Goal: Obtain resource: Obtain resource

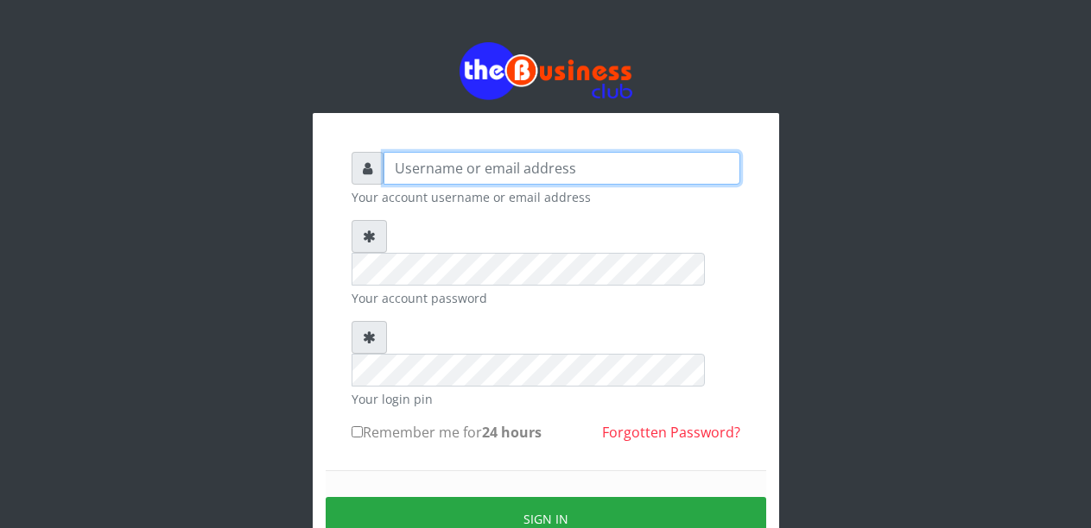
click at [443, 164] on input "text" at bounding box center [561, 168] width 357 height 33
type input "Malamsidi3030"
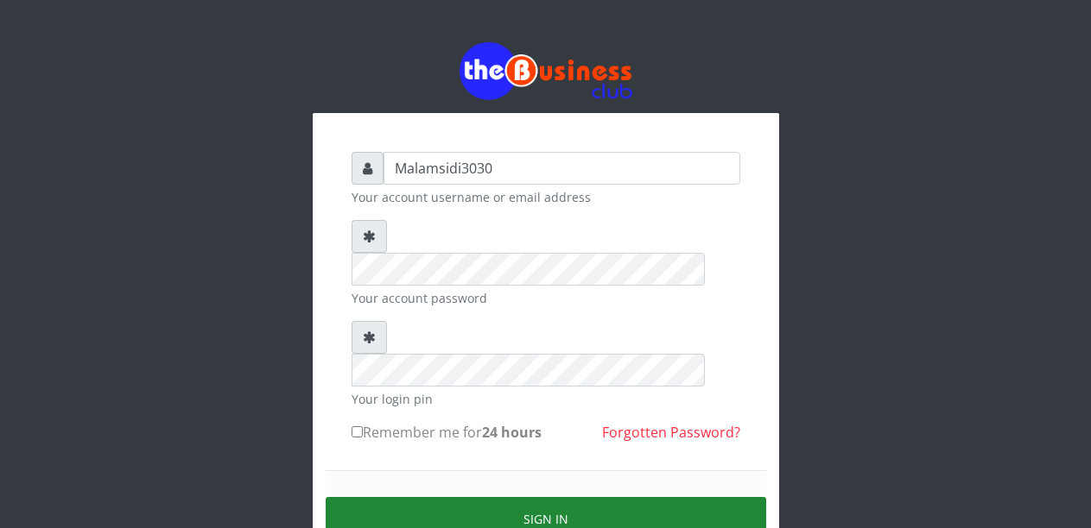
click at [516, 497] on button "Sign in" at bounding box center [546, 519] width 440 height 44
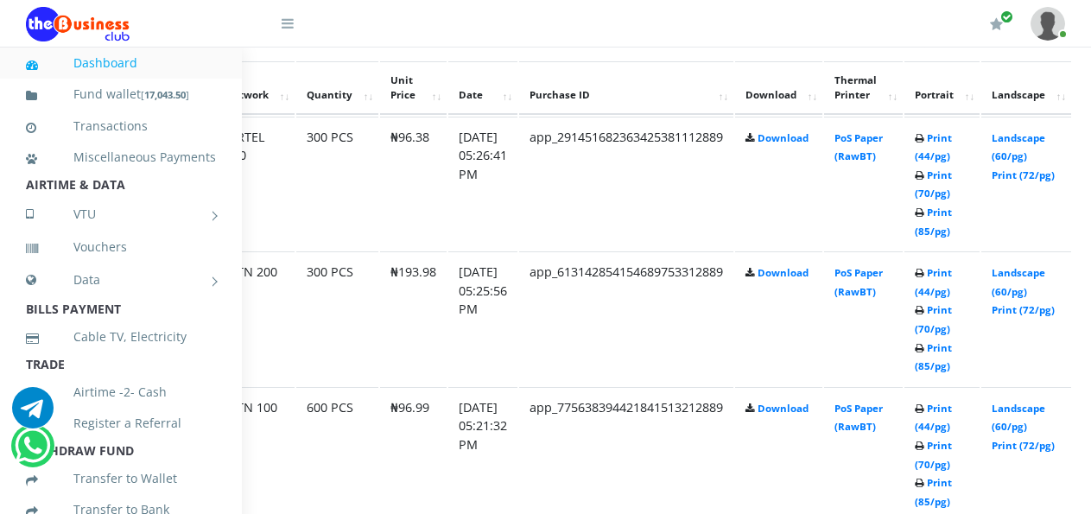
scroll to position [976, 131]
click at [1026, 410] on link "Landscape (60/pg)" at bounding box center [1016, 418] width 54 height 32
click at [1024, 273] on link "Landscape (60/pg)" at bounding box center [1016, 282] width 54 height 32
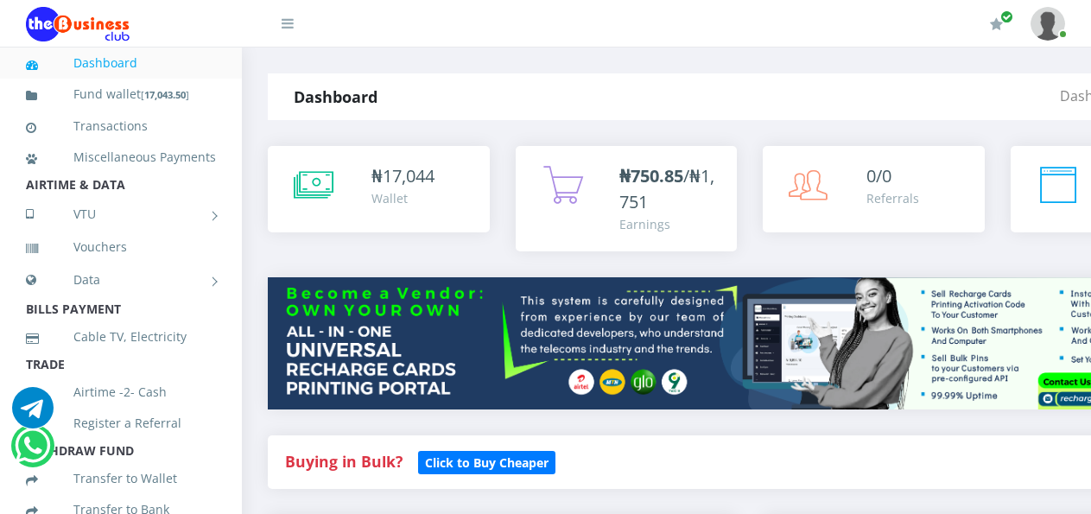
scroll to position [976, 131]
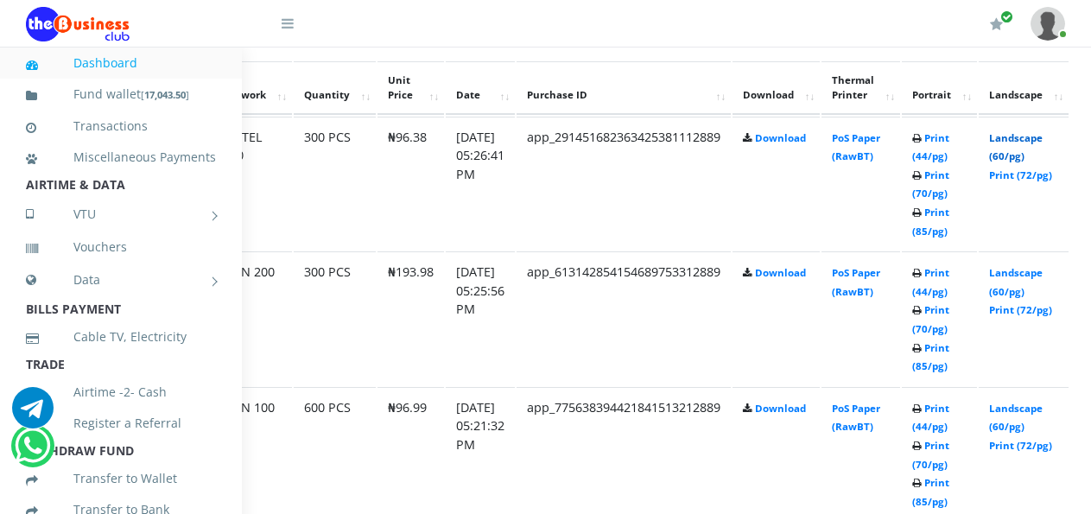
click at [1028, 141] on link "Landscape (60/pg)" at bounding box center [1016, 147] width 54 height 32
click at [1022, 141] on link "Landscape (60/pg)" at bounding box center [1016, 147] width 54 height 32
